Goal: Transaction & Acquisition: Obtain resource

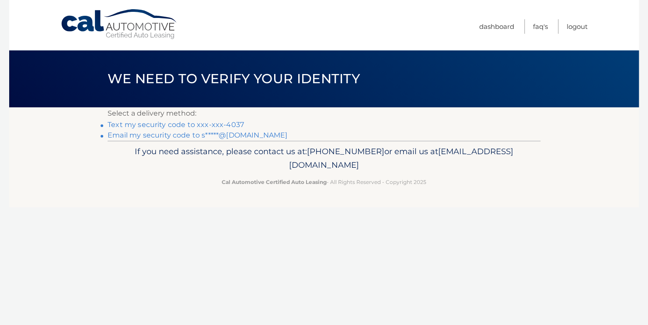
click at [208, 125] on link "Text my security code to xxx-xxx-4037" at bounding box center [176, 124] width 136 height 8
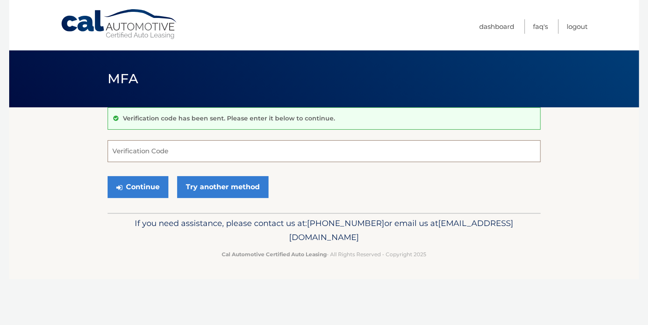
click at [210, 148] on input "Verification Code" at bounding box center [324, 151] width 433 height 22
type input "958379"
click at [133, 190] on button "Continue" at bounding box center [138, 187] width 61 height 22
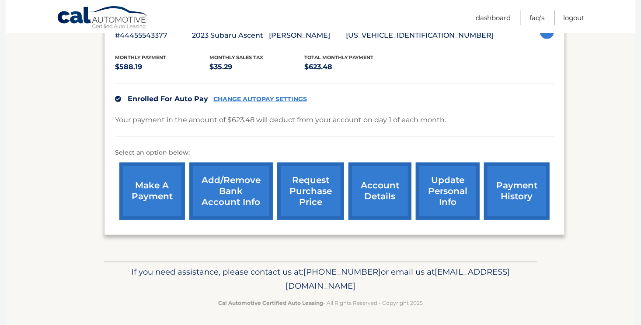
scroll to position [171, 0]
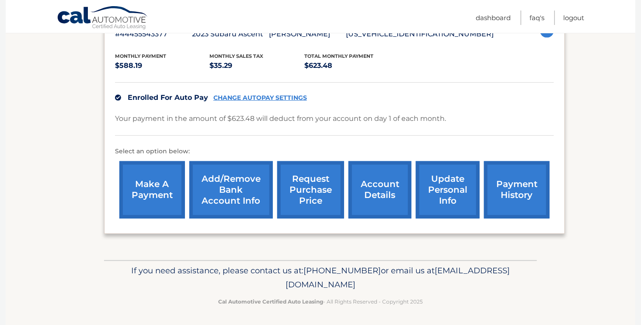
click at [368, 186] on link "account details" at bounding box center [380, 189] width 63 height 57
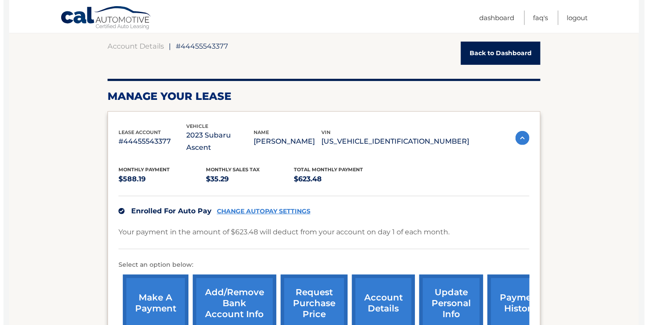
scroll to position [91, 0]
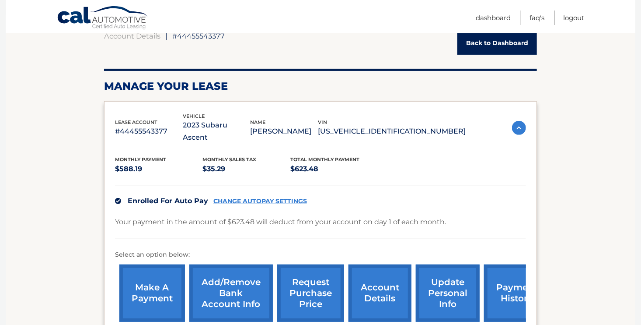
click at [304, 269] on link "request purchase price" at bounding box center [310, 292] width 67 height 57
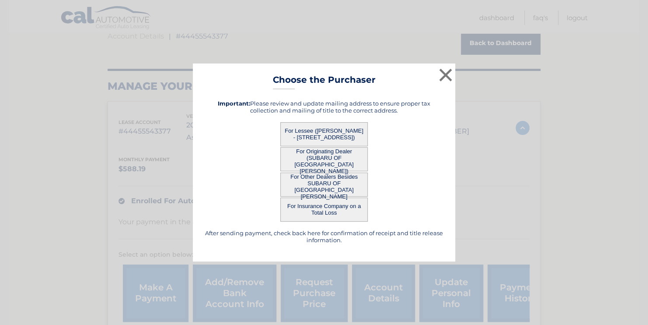
click at [321, 205] on button "For Insurance Company on a Total Loss" at bounding box center [323, 209] width 87 height 24
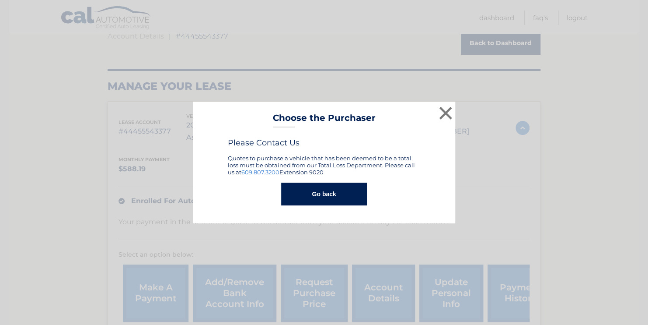
click at [317, 192] on button "Go back" at bounding box center [323, 193] width 85 height 23
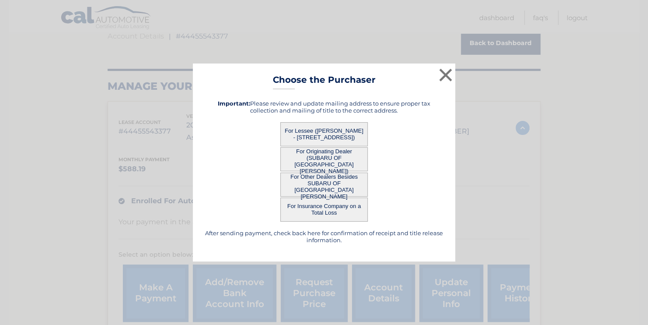
click at [302, 184] on button "For Other Dealers Besides SUBARU OF [GEOGRAPHIC_DATA][PERSON_NAME]" at bounding box center [323, 184] width 87 height 24
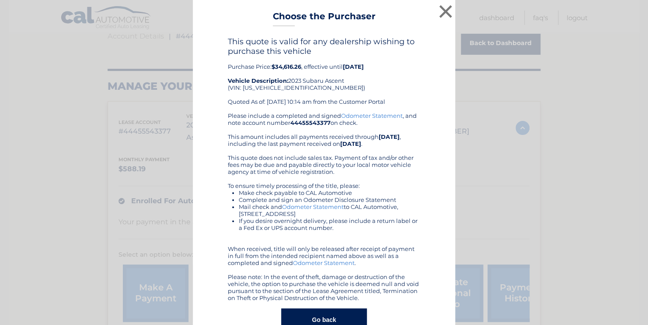
click at [302, 184] on div "× Choose the Purchaser Go back to menu After sending payment, check back here f…" at bounding box center [324, 174] width 262 height 349
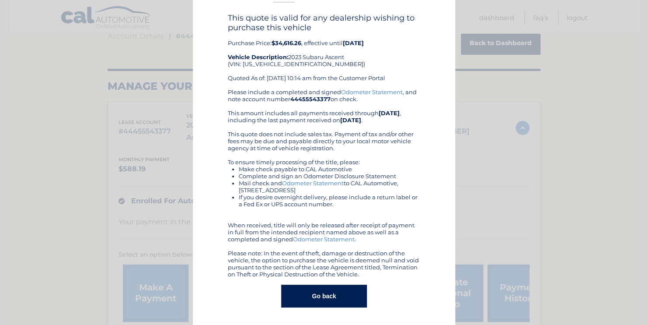
scroll to position [24, 0]
click at [308, 292] on button "Go back" at bounding box center [323, 295] width 85 height 23
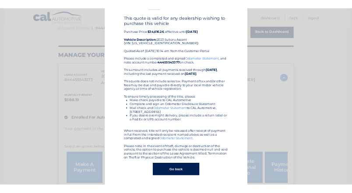
scroll to position [0, 0]
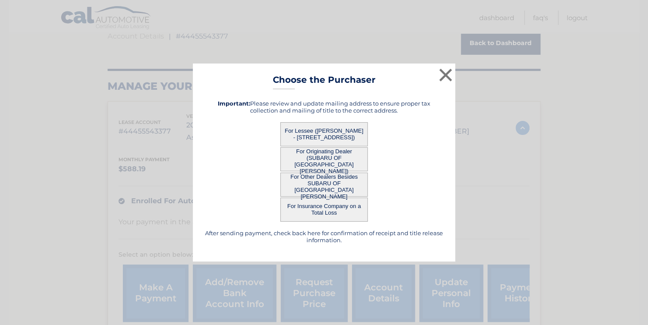
click at [322, 127] on button "For Lessee ([PERSON_NAME] - [STREET_ADDRESS])" at bounding box center [323, 134] width 87 height 24
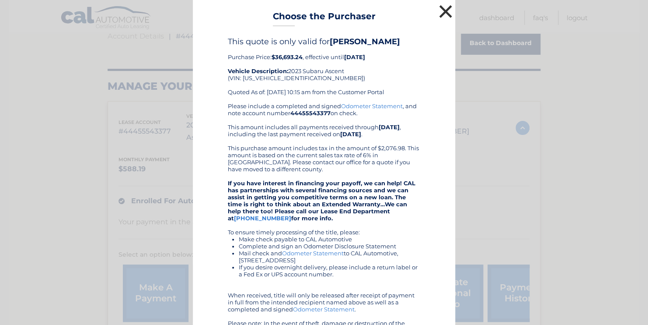
click at [440, 10] on button "×" at bounding box center [445, 11] width 17 height 17
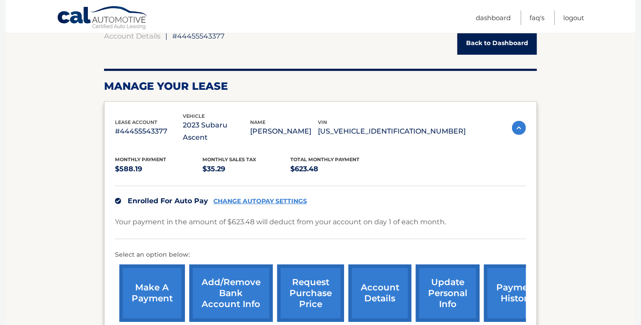
click at [309, 277] on link "request purchase price" at bounding box center [310, 292] width 67 height 57
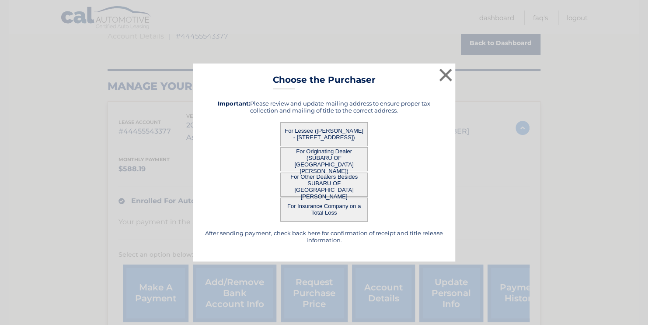
click at [339, 182] on button "For Other Dealers Besides SUBARU OF [GEOGRAPHIC_DATA][PERSON_NAME]" at bounding box center [323, 184] width 87 height 24
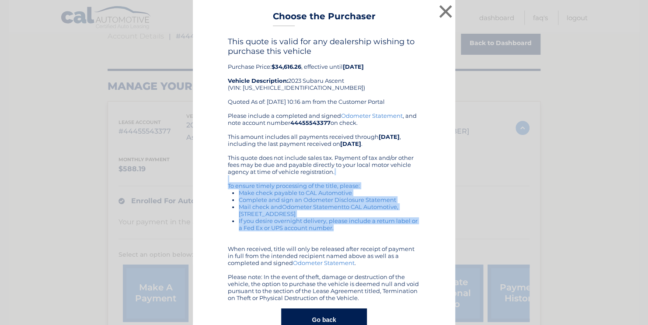
drag, startPoint x: 339, startPoint y: 182, endPoint x: 341, endPoint y: 269, distance: 87.1
click at [341, 269] on div "Please include a completed and signed Odometer Statement , and note account num…" at bounding box center [324, 206] width 192 height 189
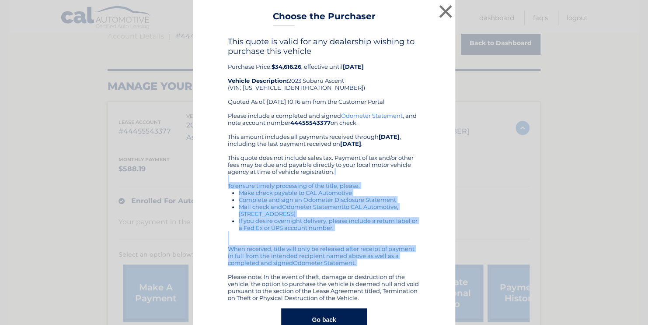
click at [314, 317] on button "Go back" at bounding box center [323, 319] width 85 height 23
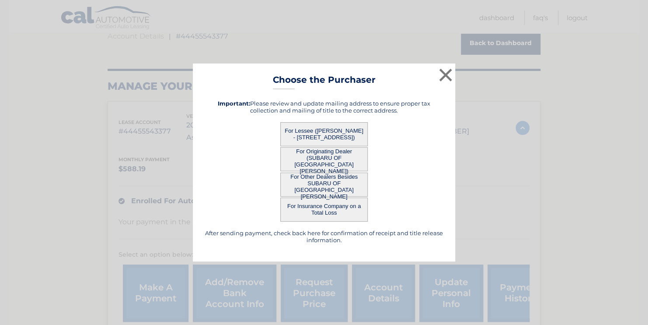
click at [323, 156] on button "For Originating Dealer (SUBARU OF [GEOGRAPHIC_DATA][PERSON_NAME])" at bounding box center [323, 159] width 87 height 24
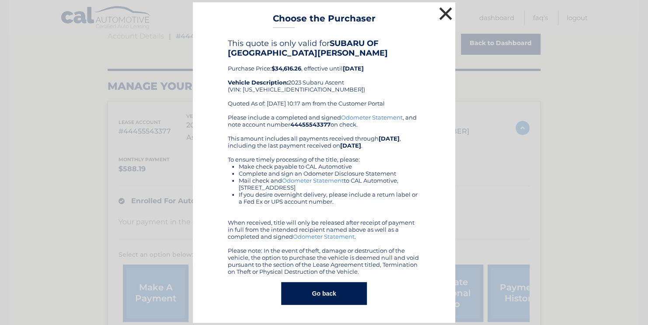
click at [444, 10] on button "×" at bounding box center [445, 13] width 17 height 17
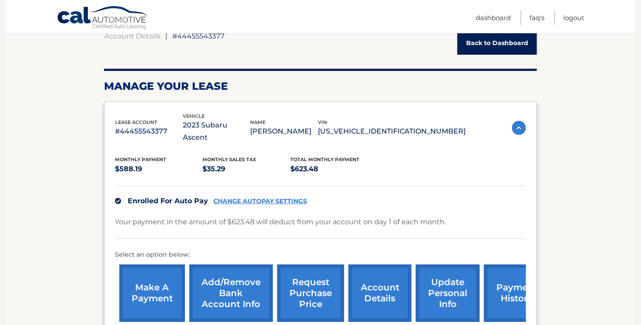
click at [313, 280] on link "request purchase price" at bounding box center [310, 292] width 67 height 57
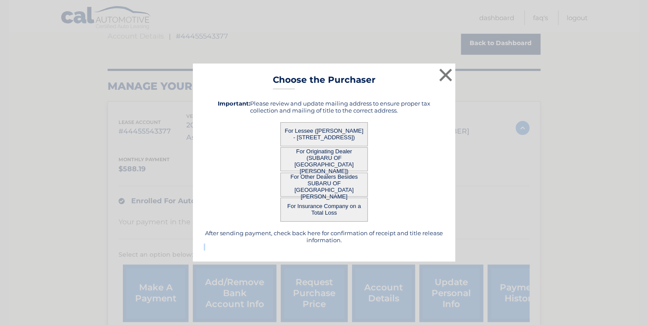
click at [313, 280] on div "× Choose the Purchaser Go back to menu After sending payment, check back here f…" at bounding box center [324, 162] width 648 height 325
